Goal: Information Seeking & Learning: Learn about a topic

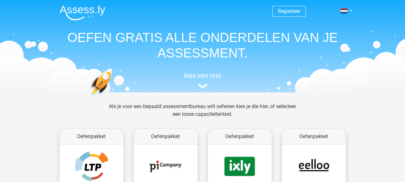
scroll to position [107, 0]
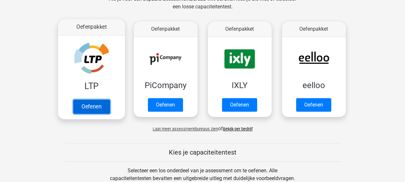
click at [100, 110] on link "Oefenen" at bounding box center [91, 106] width 37 height 14
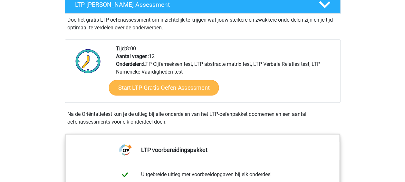
scroll to position [129, 0]
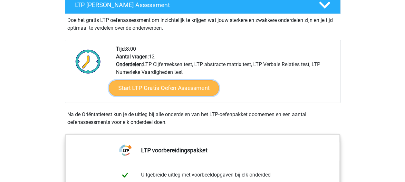
click at [174, 82] on link "Start LTP Gratis Oefen Assessment" at bounding box center [164, 87] width 110 height 15
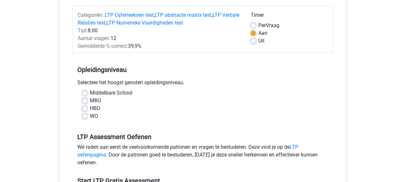
scroll to position [82, 0]
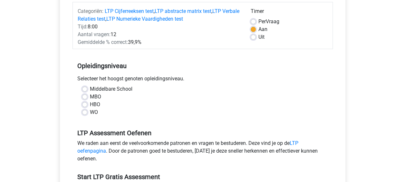
click at [87, 97] on div "MBO" at bounding box center [202, 97] width 241 height 8
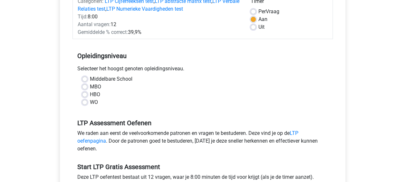
scroll to position [93, 0]
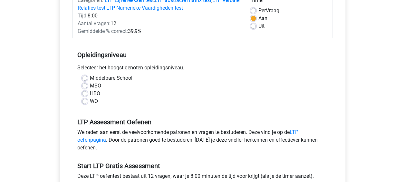
click at [90, 84] on label "MBO" at bounding box center [95, 86] width 11 height 8
click at [85, 84] on input "MBO" at bounding box center [84, 85] width 5 height 6
radio input "true"
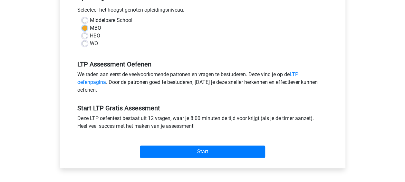
scroll to position [151, 0]
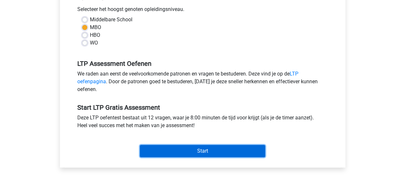
click at [219, 149] on input "Start" at bounding box center [202, 151] width 125 height 12
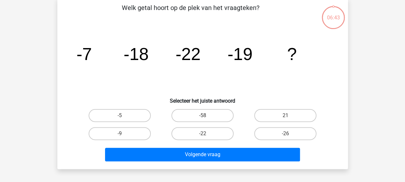
scroll to position [32, 0]
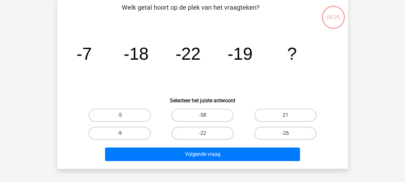
click at [118, 134] on label "-9" at bounding box center [120, 133] width 62 height 13
click at [120, 134] on input "-9" at bounding box center [122, 135] width 4 height 4
radio input "true"
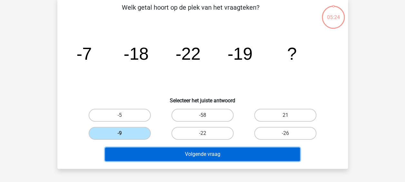
click at [176, 154] on button "Volgende vraag" at bounding box center [202, 154] width 195 height 14
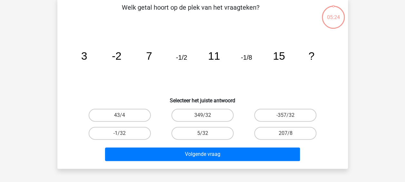
scroll to position [30, 0]
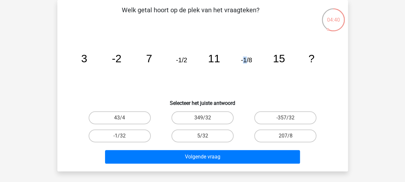
drag, startPoint x: 244, startPoint y: 66, endPoint x: 247, endPoint y: 70, distance: 4.8
click at [247, 70] on icon "image/svg+xml 3 -2 7 -1/2 11 -1/8 15 ?" at bounding box center [203, 62] width 260 height 65
drag, startPoint x: 247, startPoint y: 70, endPoint x: 255, endPoint y: 81, distance: 13.2
click at [255, 81] on icon "image/svg+xml 3 -2 7 -1/2 11 -1/8 15 ?" at bounding box center [203, 62] width 260 height 65
click at [221, 115] on label "349/32" at bounding box center [202, 117] width 62 height 13
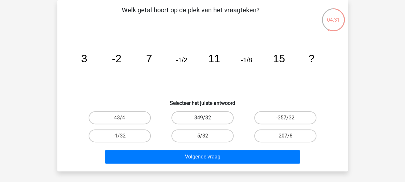
click at [207, 118] on input "349/32" at bounding box center [204, 120] width 4 height 4
radio input "true"
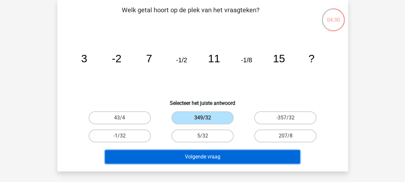
click at [216, 159] on button "Volgende vraag" at bounding box center [202, 157] width 195 height 14
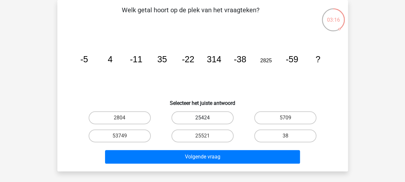
click at [199, 116] on label "25424" at bounding box center [202, 117] width 62 height 13
click at [202, 118] on input "25424" at bounding box center [204, 120] width 4 height 4
radio input "true"
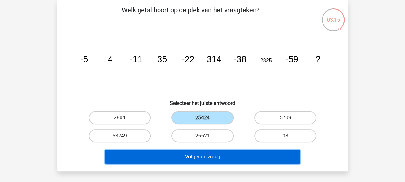
click at [216, 152] on button "Volgende vraag" at bounding box center [202, 157] width 195 height 14
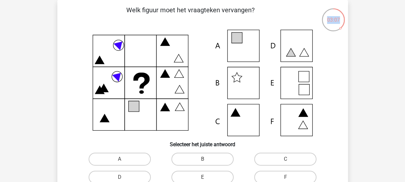
drag, startPoint x: 338, startPoint y: 23, endPoint x: 341, endPoint y: 28, distance: 5.6
click at [345, 3] on div "03:07" at bounding box center [345, 3] width 0 height 0
drag, startPoint x: 341, startPoint y: 28, endPoint x: 314, endPoint y: 22, distance: 27.0
click at [314, 22] on div "03:06 Vraag 4 van de 12 Categorie: LTP gratis assessment Welk figuur moet het v…" at bounding box center [202, 106] width 301 height 212
drag, startPoint x: 314, startPoint y: 22, endPoint x: 271, endPoint y: 20, distance: 43.2
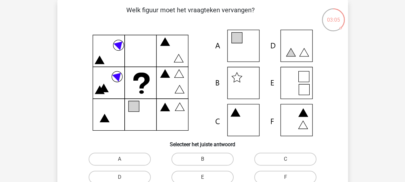
click at [271, 20] on p "Welk figuur moet het vraagteken vervangen?" at bounding box center [191, 14] width 246 height 19
click at [339, 96] on div "Welk figuur moet het vraagteken vervangen? Selecteer het juiste antwoord A" at bounding box center [202, 106] width 285 height 202
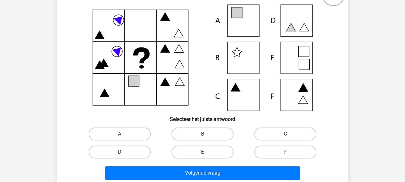
scroll to position [55, 0]
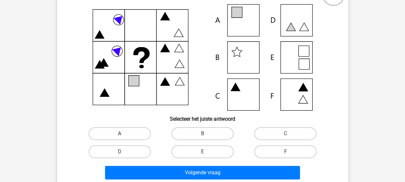
click at [138, 135] on label "A" at bounding box center [120, 133] width 62 height 13
click at [124, 135] on input "A" at bounding box center [122, 135] width 4 height 4
radio input "true"
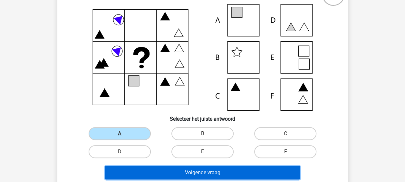
click at [187, 169] on button "Volgende vraag" at bounding box center [202, 173] width 195 height 14
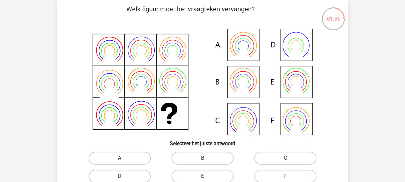
scroll to position [31, 0]
click at [299, 88] on icon at bounding box center [295, 88] width 18 height 15
click at [219, 173] on label "E" at bounding box center [202, 175] width 62 height 13
click at [207, 176] on input "E" at bounding box center [204, 178] width 4 height 4
radio input "true"
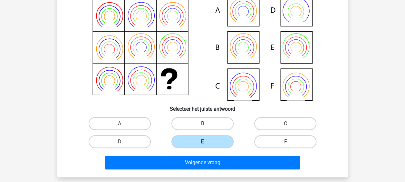
scroll to position [65, 0]
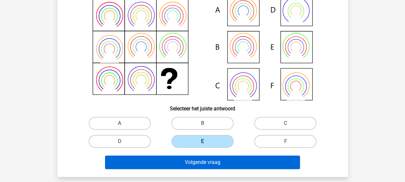
click at [225, 156] on div "Volgende vraag" at bounding box center [203, 160] width 270 height 21
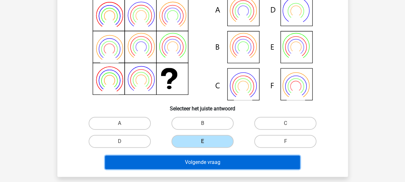
click at [225, 156] on button "Volgende vraag" at bounding box center [202, 162] width 195 height 14
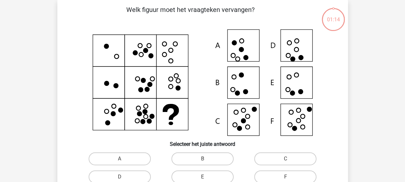
scroll to position [30, 0]
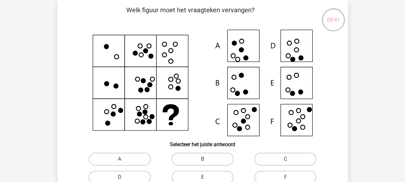
click at [294, 122] on icon at bounding box center [203, 83] width 260 height 106
click at [285, 180] on input "F" at bounding box center [287, 179] width 4 height 4
radio input "true"
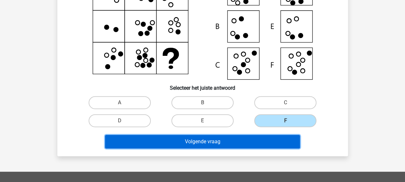
click at [255, 141] on button "Volgende vraag" at bounding box center [202, 142] width 195 height 14
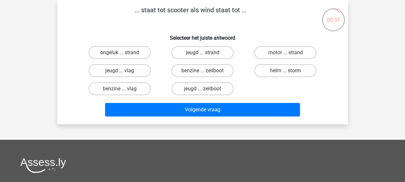
scroll to position [0, 0]
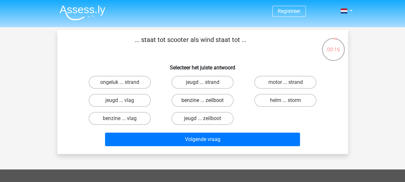
click at [189, 104] on label "benzine ... zeilboot" at bounding box center [202, 100] width 62 height 13
click at [202, 104] on input "benzine ... zeilboot" at bounding box center [204, 102] width 4 height 4
radio input "true"
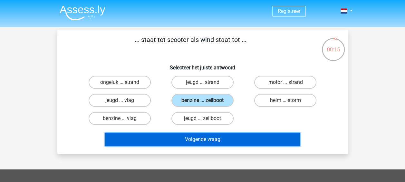
click at [197, 138] on button "Volgende vraag" at bounding box center [202, 139] width 195 height 14
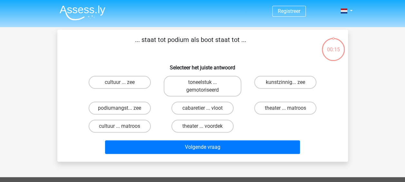
scroll to position [30, 0]
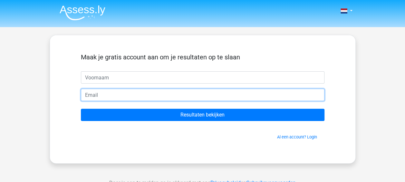
drag, startPoint x: 0, startPoint y: 0, endPoint x: 239, endPoint y: 77, distance: 250.8
click at [239, 77] on form "Maak je gratis account aan om je resultaten op te slaan Resultaten bekijken Al …" at bounding box center [203, 96] width 244 height 87
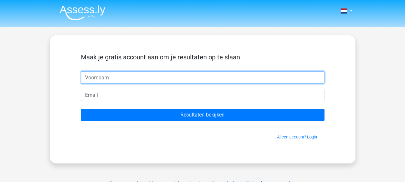
click at [239, 77] on input "text" at bounding box center [203, 77] width 244 height 12
type input "[PERSON_NAME]"
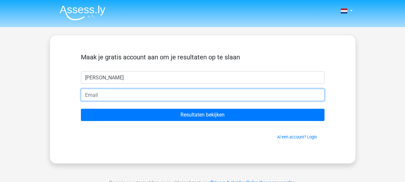
click at [202, 92] on input "email" at bounding box center [203, 95] width 244 height 12
type input "[EMAIL_ADDRESS][DOMAIN_NAME]"
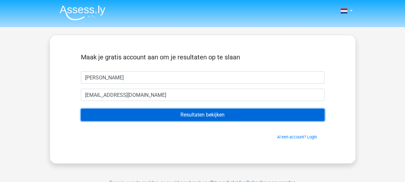
click at [148, 119] on input "Resultaten bekijken" at bounding box center [203, 115] width 244 height 12
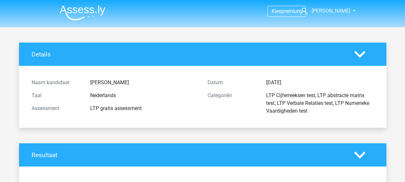
click at [77, 13] on img at bounding box center [83, 12] width 46 height 15
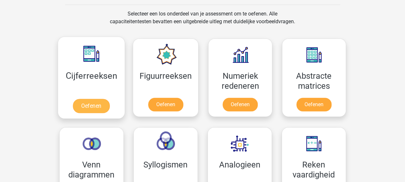
scroll to position [264, 0]
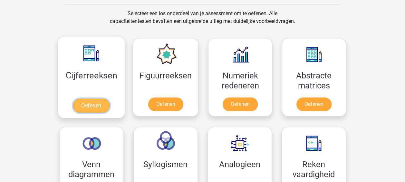
click at [95, 102] on link "Oefenen" at bounding box center [91, 105] width 37 height 14
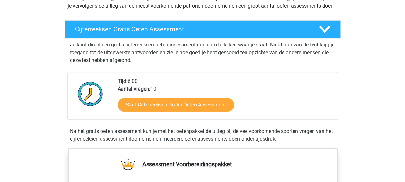
scroll to position [96, 0]
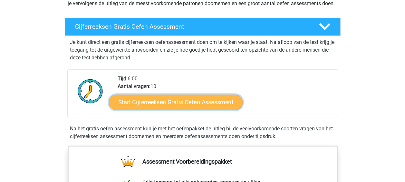
click at [171, 104] on link "Start Cijferreeksen Gratis Oefen Assessment" at bounding box center [176, 101] width 134 height 15
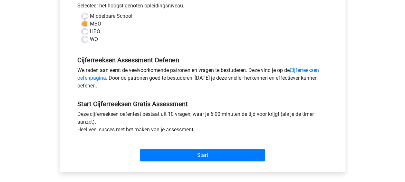
scroll to position [150, 0]
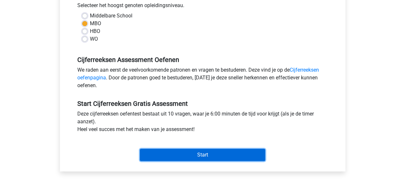
click at [206, 155] on input "Start" at bounding box center [202, 155] width 125 height 12
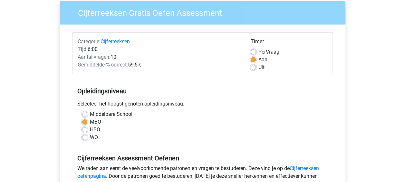
scroll to position [0, 0]
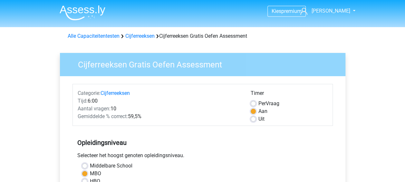
click at [86, 5] on img at bounding box center [83, 12] width 46 height 15
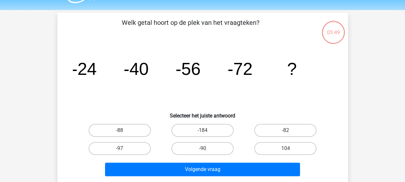
scroll to position [18, 0]
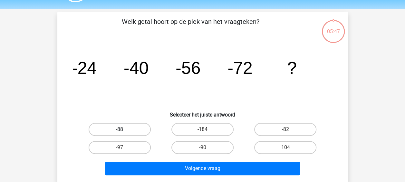
click at [123, 125] on label "-88" at bounding box center [120, 129] width 62 height 13
click at [123, 129] on input "-88" at bounding box center [122, 131] width 4 height 4
radio input "true"
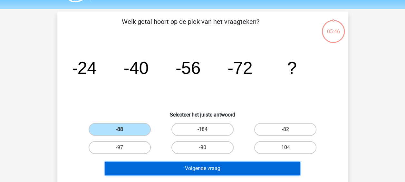
click at [187, 165] on button "Volgende vraag" at bounding box center [202, 168] width 195 height 14
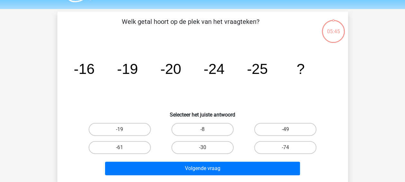
scroll to position [30, 0]
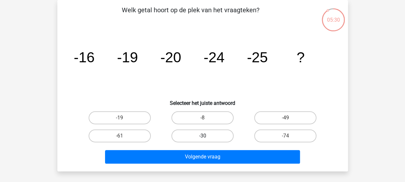
click at [220, 132] on label "-30" at bounding box center [202, 135] width 62 height 13
click at [207, 136] on input "-30" at bounding box center [204, 138] width 4 height 4
radio input "true"
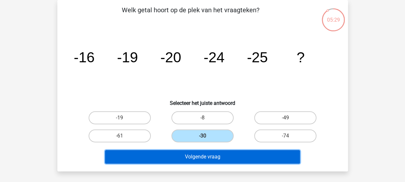
click at [222, 155] on button "Volgende vraag" at bounding box center [202, 157] width 195 height 14
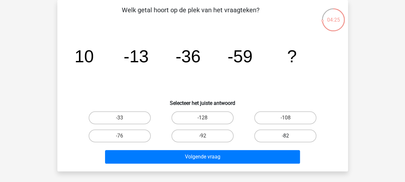
click at [270, 134] on label "-82" at bounding box center [285, 135] width 62 height 13
click at [285, 136] on input "-82" at bounding box center [287, 138] width 4 height 4
radio input "true"
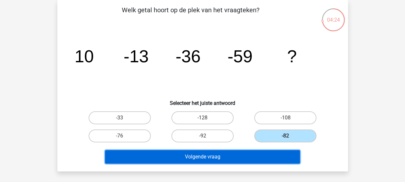
click at [258, 160] on button "Volgende vraag" at bounding box center [202, 157] width 195 height 14
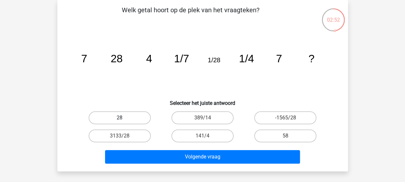
click at [131, 120] on label "28" at bounding box center [120, 117] width 62 height 13
click at [124, 120] on input "28" at bounding box center [122, 120] width 4 height 4
radio input "true"
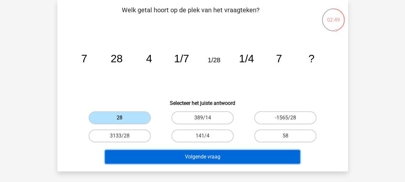
click at [185, 158] on button "Volgende vraag" at bounding box center [202, 157] width 195 height 14
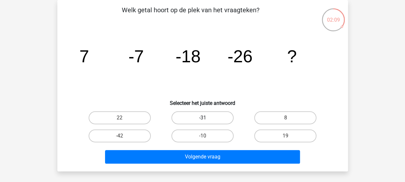
click at [200, 118] on label "-31" at bounding box center [202, 117] width 62 height 13
click at [202, 118] on input "-31" at bounding box center [204, 120] width 4 height 4
radio input "true"
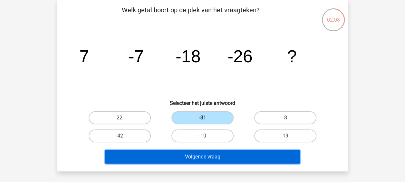
click at [200, 160] on button "Volgende vraag" at bounding box center [202, 157] width 195 height 14
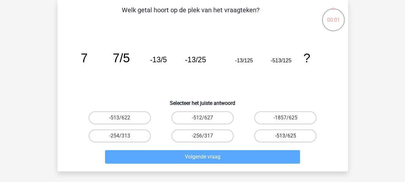
click at [305, 133] on label "-513/625" at bounding box center [285, 135] width 62 height 13
click at [290, 136] on input "-513/625" at bounding box center [287, 138] width 4 height 4
radio input "true"
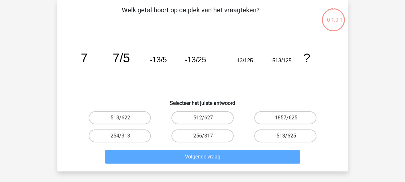
drag, startPoint x: 270, startPoint y: 142, endPoint x: 274, endPoint y: 134, distance: 9.2
click at [274, 134] on div "-513/625" at bounding box center [285, 136] width 83 height 18
click at [274, 134] on label "-513/625" at bounding box center [285, 135] width 62 height 13
click at [285, 136] on input "-513/625" at bounding box center [287, 138] width 4 height 4
radio input "true"
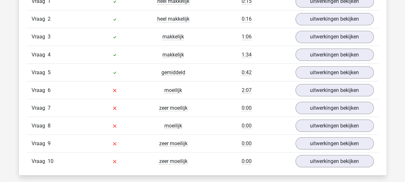
scroll to position [567, 0]
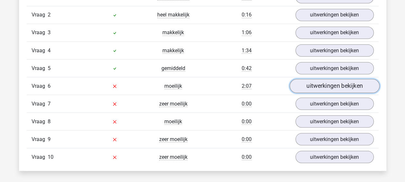
click at [325, 85] on link "uitwerkingen bekijken" at bounding box center [334, 86] width 90 height 14
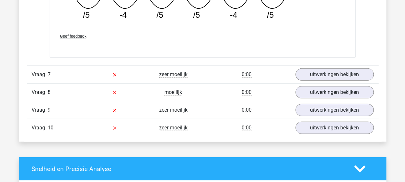
scroll to position [881, 0]
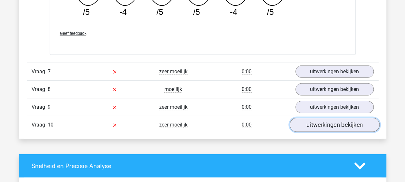
click at [324, 123] on link "uitwerkingen bekijken" at bounding box center [334, 125] width 90 height 14
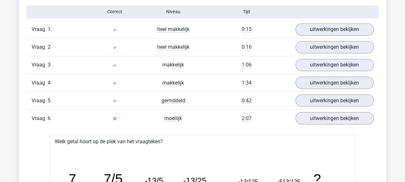
scroll to position [536, 0]
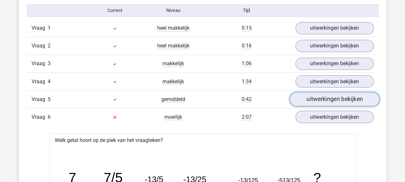
click at [319, 97] on link "uitwerkingen bekijken" at bounding box center [334, 99] width 90 height 14
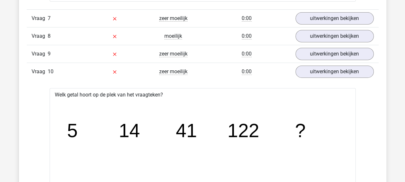
scroll to position [1329, 0]
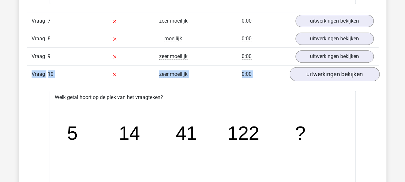
drag, startPoint x: 325, startPoint y: 61, endPoint x: 321, endPoint y: 72, distance: 11.5
click at [321, 72] on link "uitwerkingen bekijken" at bounding box center [334, 74] width 90 height 14
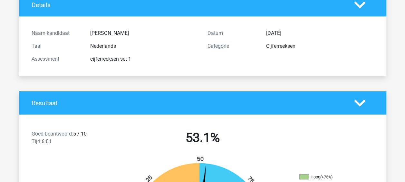
scroll to position [0, 0]
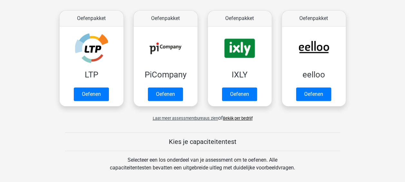
scroll to position [118, 0]
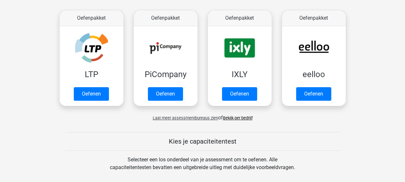
click at [193, 113] on div "Laat meer assessmentbureaus zien of Bekijk per bedrijf" at bounding box center [202, 115] width 296 height 13
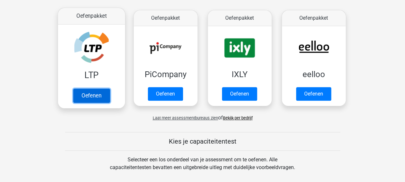
click at [96, 101] on link "Oefenen" at bounding box center [91, 95] width 37 height 14
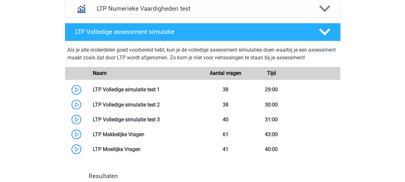
scroll to position [505, 0]
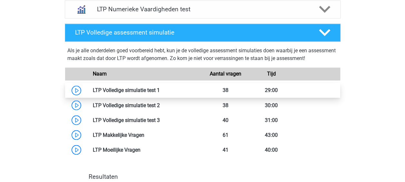
click at [160, 91] on link at bounding box center [160, 90] width 0 height 6
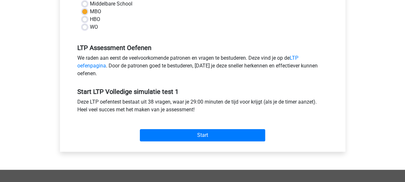
scroll to position [172, 0]
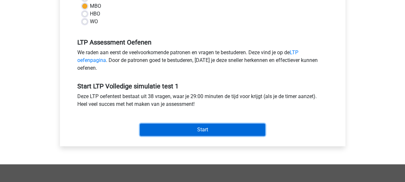
click at [194, 132] on input "Start" at bounding box center [202, 129] width 125 height 12
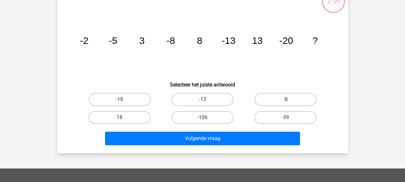
scroll to position [43, 0]
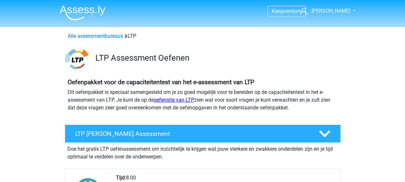
click at [180, 99] on link "oefensite van LTP" at bounding box center [174, 100] width 41 height 6
